Goal: Information Seeking & Learning: Find specific fact

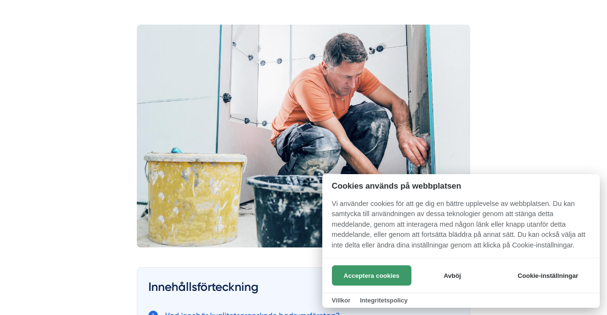
click at [405, 281] on button "Acceptera cookies" at bounding box center [372, 275] width 80 height 20
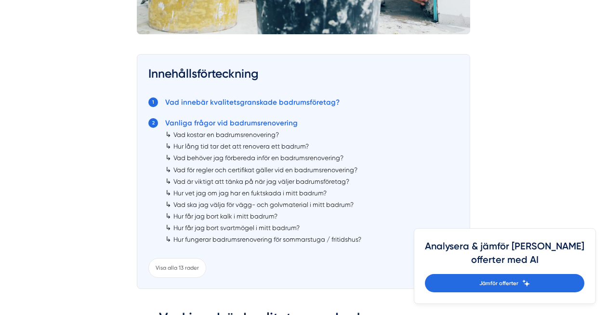
scroll to position [484, 0]
drag, startPoint x: 159, startPoint y: 136, endPoint x: 284, endPoint y: 137, distance: 125.3
click at [284, 137] on ol "Vad innebär kvalitetsgranskade badrumsföretag? Vanliga frågor vid badrumsrenove…" at bounding box center [303, 176] width 310 height 164
click at [350, 140] on div "↳ Hur lång tid tar det att renovera ett badrum?" at bounding box center [311, 146] width 293 height 12
click at [236, 144] on link "Hur lång tid tar det att renovera ett badrum?" at bounding box center [240, 146] width 135 height 8
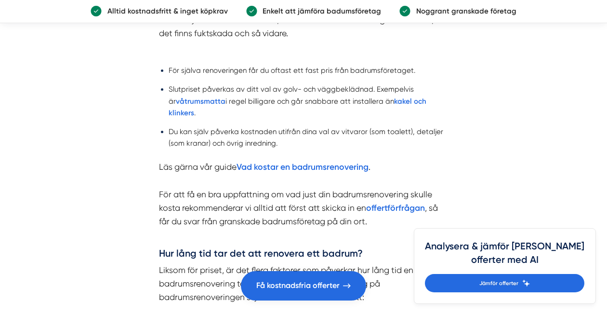
scroll to position [1673, 0]
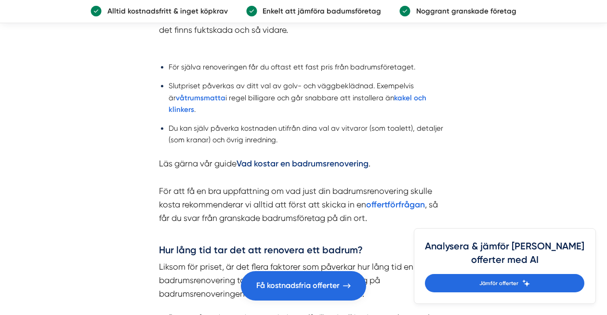
click at [300, 158] on strong "Vad kostar en badrumsrenovering" at bounding box center [303, 163] width 132 height 10
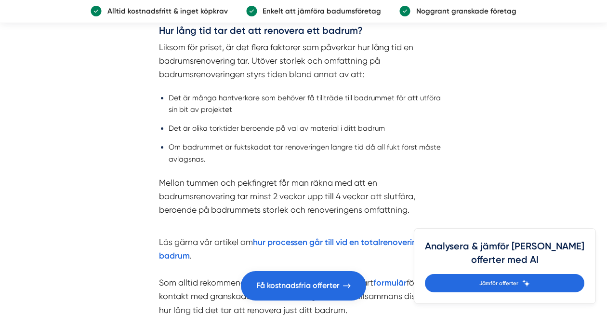
scroll to position [1893, 0]
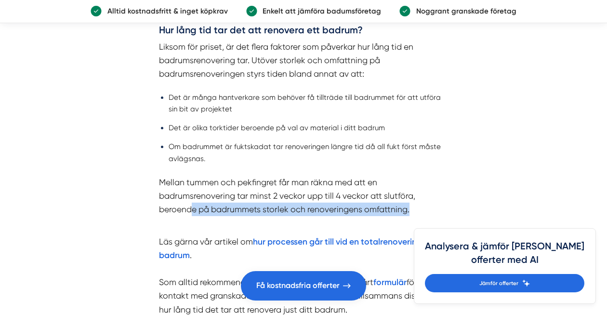
drag, startPoint x: 415, startPoint y: 183, endPoint x: 189, endPoint y: 175, distance: 226.6
click at [190, 175] on p "Mellan tummen och pekfingret får man räkna med att en badrumsrenovering tar min…" at bounding box center [303, 202] width 289 height 54
click at [189, 175] on p "Mellan tummen och pekfingret får man räkna med att en badrumsrenovering tar min…" at bounding box center [303, 202] width 289 height 54
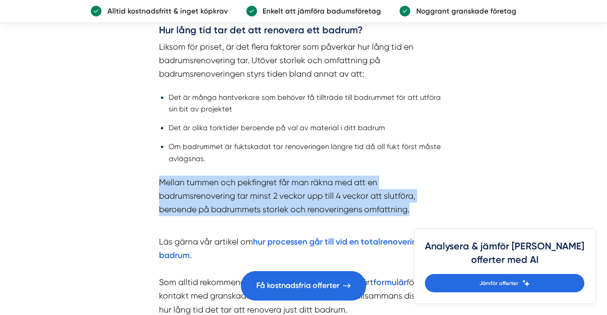
drag, startPoint x: 156, startPoint y: 148, endPoint x: 425, endPoint y: 176, distance: 271.3
click at [425, 176] on p "Mellan tummen och pekfingret får man räkna med att en badrumsrenovering tar min…" at bounding box center [303, 202] width 289 height 54
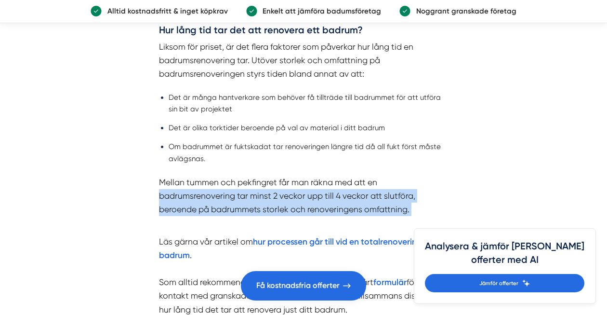
drag, startPoint x: 425, startPoint y: 176, endPoint x: 194, endPoint y: 159, distance: 232.3
click at [196, 175] on p "Mellan tummen och pekfingret får man räkna med att en badrumsrenovering tar min…" at bounding box center [303, 202] width 289 height 54
click at [194, 175] on p "Mellan tummen och pekfingret får man räkna med att en badrumsrenovering tar min…" at bounding box center [303, 202] width 289 height 54
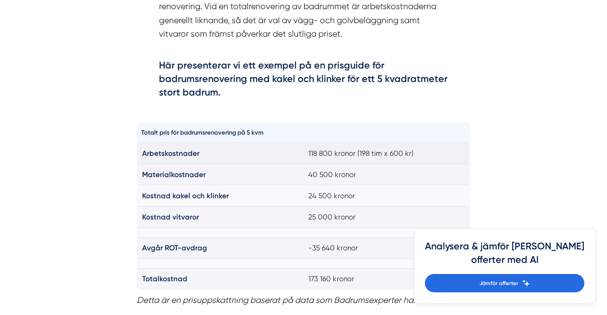
scroll to position [615, 0]
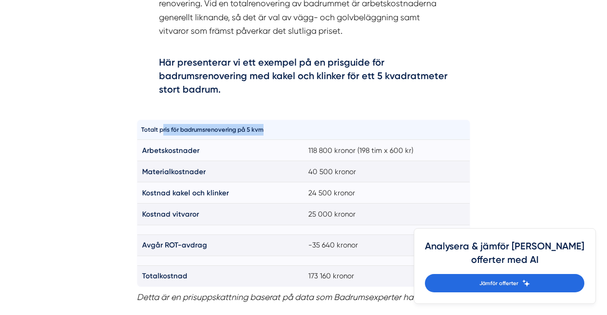
drag, startPoint x: 268, startPoint y: 128, endPoint x: 162, endPoint y: 127, distance: 106.0
click at [162, 127] on th "Totalt pris för badrumsrenovering på 5 kvm" at bounding box center [220, 129] width 166 height 20
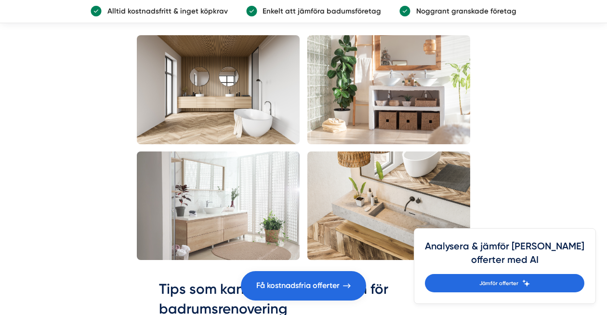
scroll to position [1821, 0]
